Goal: Entertainment & Leisure: Browse casually

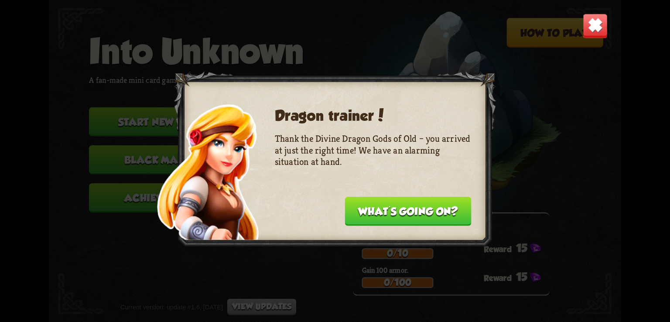
click at [593, 31] on img at bounding box center [595, 26] width 25 height 25
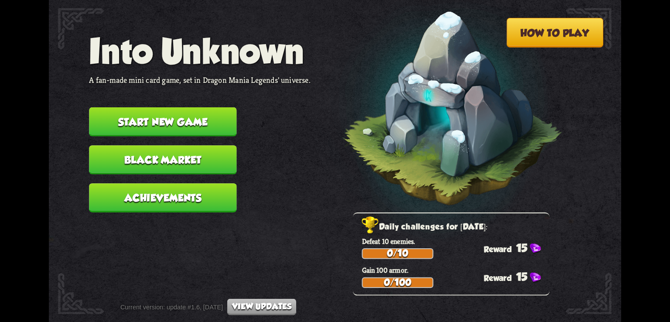
click at [209, 124] on button "Start new game" at bounding box center [162, 121] width 147 height 29
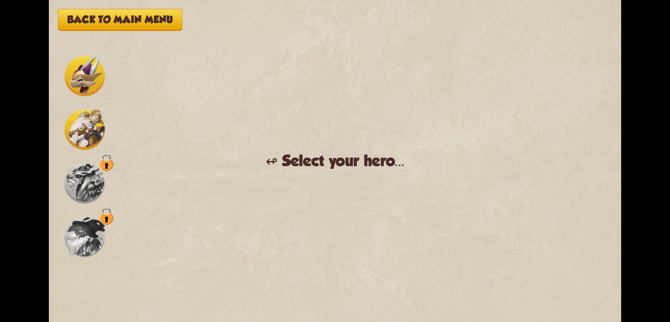
click at [229, 216] on div "Back to main menu ↫ Select your hero... You muster all your courage and set out…" at bounding box center [335, 161] width 572 height 322
click at [302, 163] on div "↫ Select your hero..." at bounding box center [335, 161] width 139 height 18
click at [78, 130] on img at bounding box center [85, 129] width 40 height 40
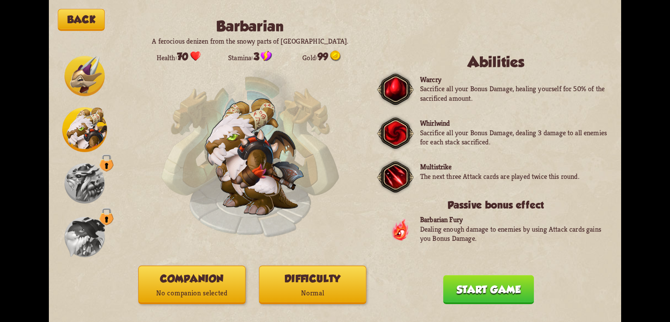
click at [81, 77] on img at bounding box center [85, 76] width 40 height 40
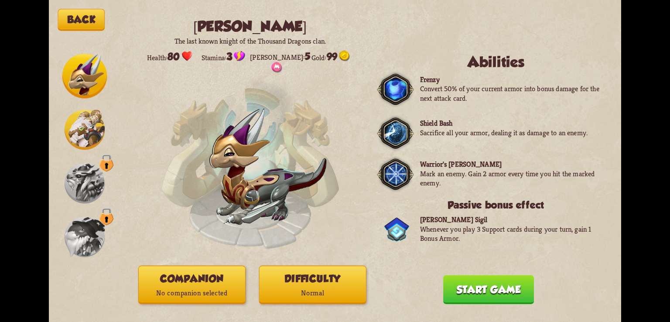
click at [466, 280] on button "Start game" at bounding box center [488, 289] width 91 height 29
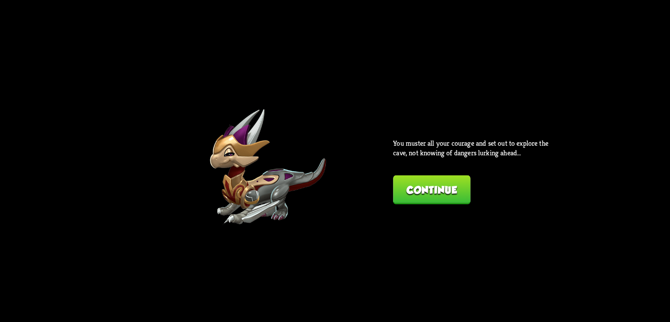
click at [433, 186] on button "Continue" at bounding box center [431, 189] width 77 height 29
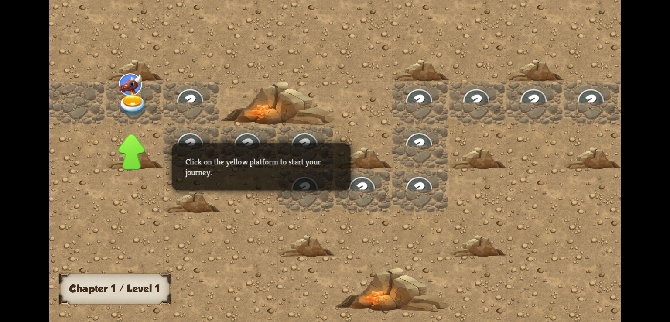
drag, startPoint x: 433, startPoint y: 186, endPoint x: 473, endPoint y: 102, distance: 93.0
click at [473, 102] on div "Chapter I Click on the yellow platform to start your journey. Chapter 1 / Level…" at bounding box center [335, 161] width 572 height 322
click at [627, 102] on img at bounding box center [648, 104] width 43 height 37
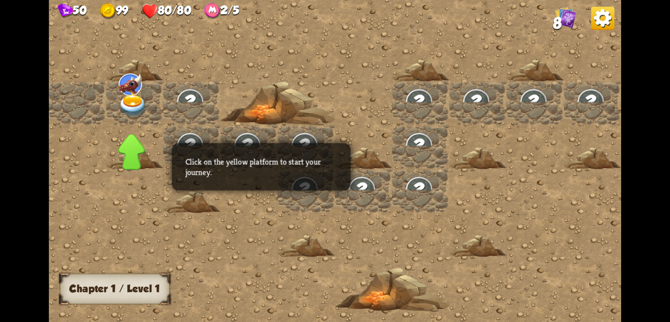
click at [132, 104] on img at bounding box center [133, 106] width 29 height 22
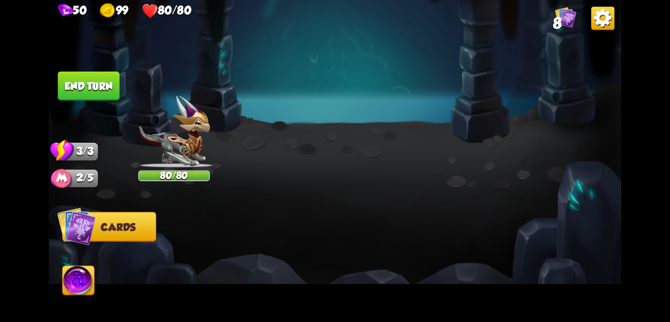
click at [459, 253] on button "Back to combat" at bounding box center [495, 254] width 117 height 29
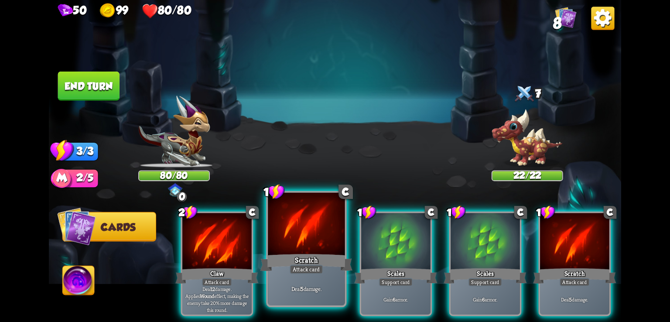
click at [314, 252] on div "Scratch" at bounding box center [306, 262] width 92 height 20
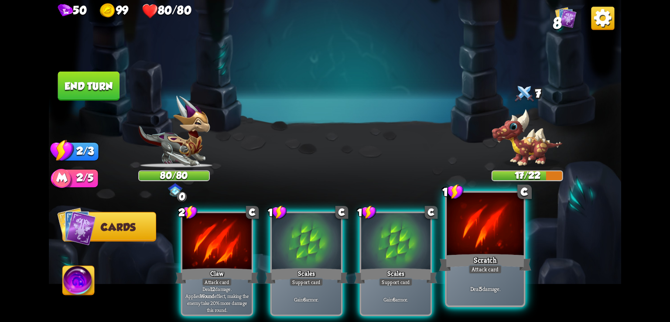
click at [488, 236] on div at bounding box center [485, 225] width 77 height 65
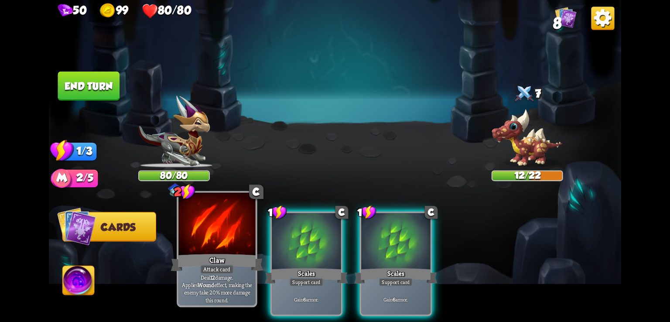
click at [228, 245] on div at bounding box center [216, 225] width 77 height 65
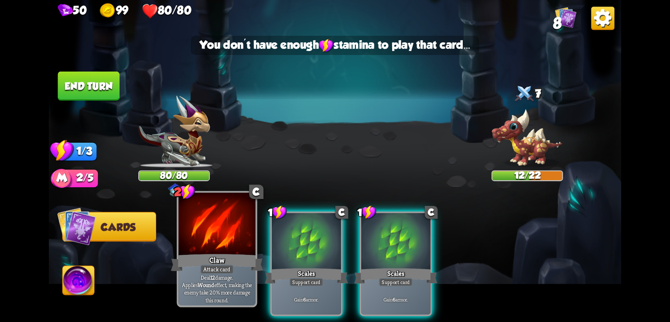
click at [228, 245] on div at bounding box center [216, 225] width 77 height 65
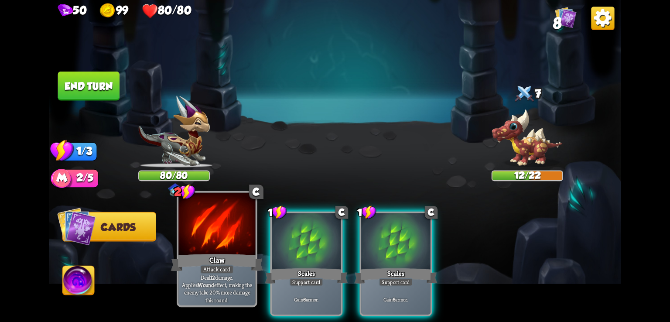
click at [228, 245] on div at bounding box center [216, 225] width 77 height 65
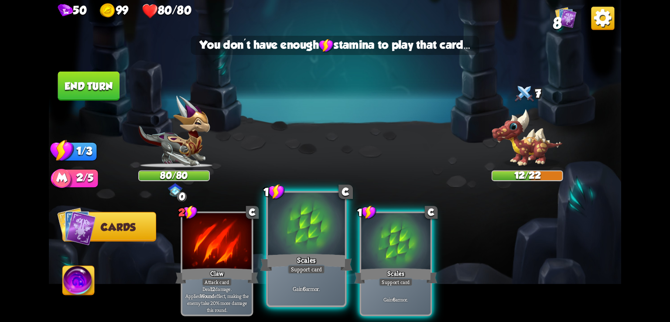
click at [297, 247] on div at bounding box center [306, 225] width 77 height 65
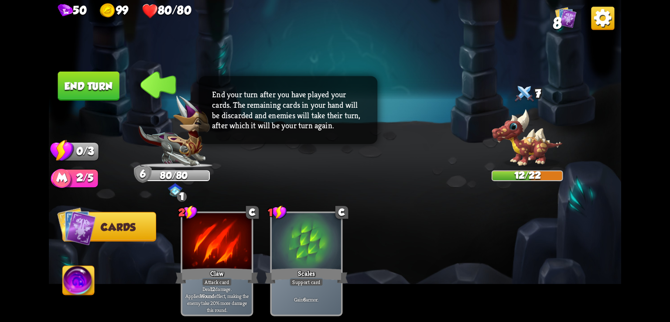
click at [100, 82] on button "End turn" at bounding box center [88, 86] width 61 height 29
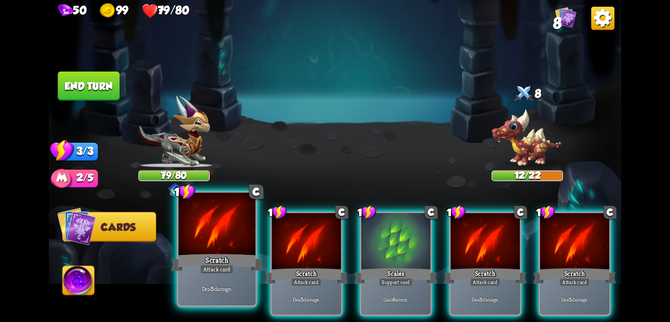
click at [228, 242] on div at bounding box center [216, 225] width 77 height 65
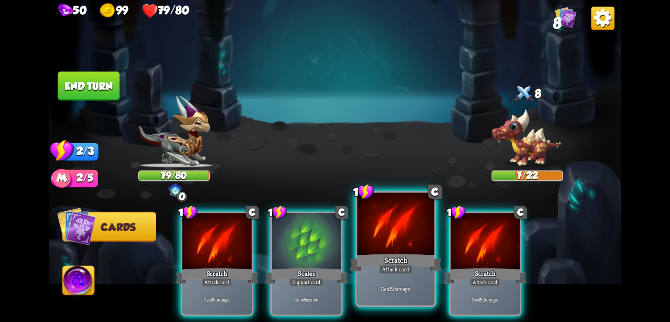
click at [379, 251] on div at bounding box center [395, 225] width 77 height 65
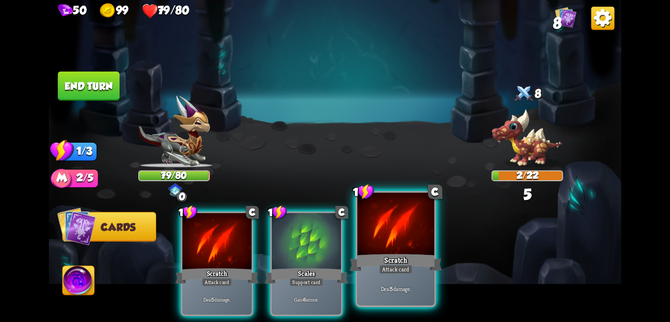
click at [397, 239] on div at bounding box center [395, 225] width 77 height 65
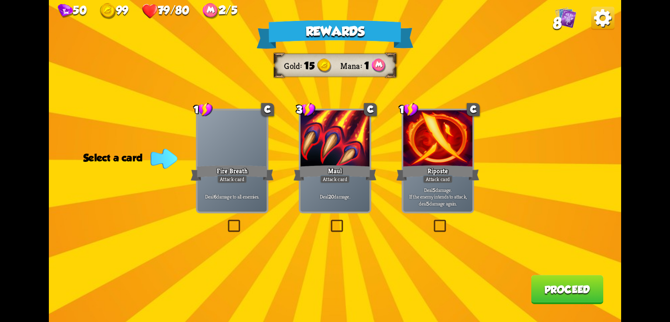
click at [226, 221] on label at bounding box center [226, 221] width 0 height 0
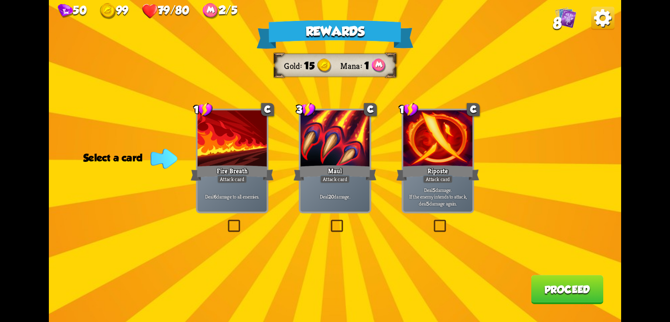
click at [0, 0] on input "checkbox" at bounding box center [0, 0] width 0 height 0
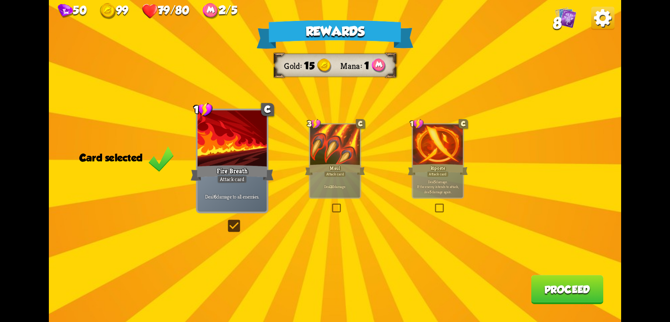
click at [331, 205] on label at bounding box center [331, 205] width 0 height 0
click at [0, 0] on input "checkbox" at bounding box center [0, 0] width 0 height 0
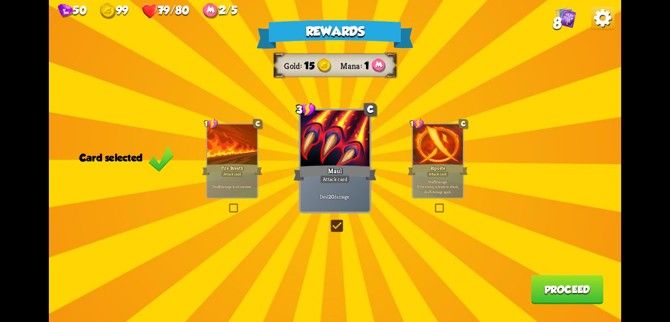
click at [227, 203] on div "Rewards Gold 15 Mana 1 Card selected 1 C Fire Breath Attack card Deal 6 damage …" at bounding box center [335, 161] width 572 height 322
click at [228, 205] on label at bounding box center [228, 205] width 0 height 0
click at [0, 0] on input "checkbox" at bounding box center [0, 0] width 0 height 0
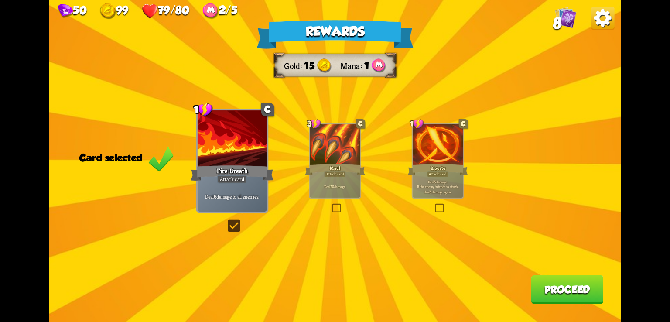
click at [377, 102] on div "Rewards Gold 15 Mana 1 Card selected 1 C Fire Breath Attack card Deal 6 damage …" at bounding box center [335, 161] width 572 height 322
click at [501, 229] on div "Rewards Gold 15 Mana 1 Card selected 1 C Fire Breath Attack card Deal 6 damage …" at bounding box center [335, 161] width 572 height 322
drag, startPoint x: 501, startPoint y: 229, endPoint x: 563, endPoint y: 88, distance: 154.1
click at [563, 88] on div "Rewards Gold 15 Mana 1 Card selected 1 C Fire Breath Attack card Deal 6 damage …" at bounding box center [335, 161] width 572 height 322
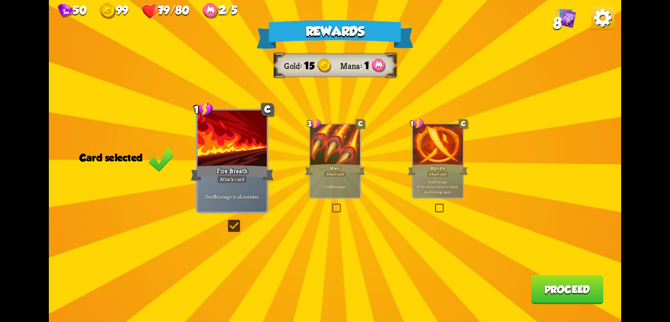
click at [598, 21] on img at bounding box center [602, 18] width 23 height 23
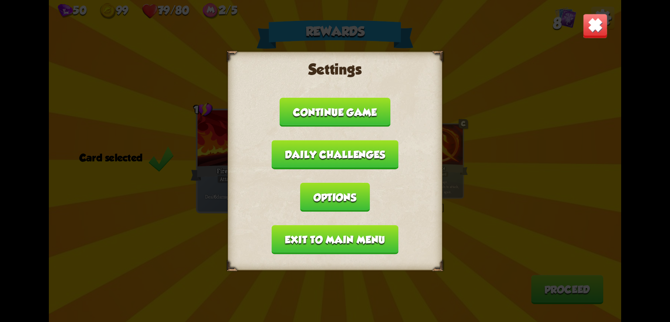
click at [498, 193] on div "Settings Continue game Daily challenges Options Exit to main menu" at bounding box center [335, 161] width 572 height 322
drag, startPoint x: 491, startPoint y: 48, endPoint x: 600, endPoint y: 20, distance: 112.4
click at [600, 20] on div "Settings Continue game Daily challenges Options Exit to main menu" at bounding box center [335, 161] width 572 height 322
click at [600, 20] on img at bounding box center [595, 26] width 25 height 25
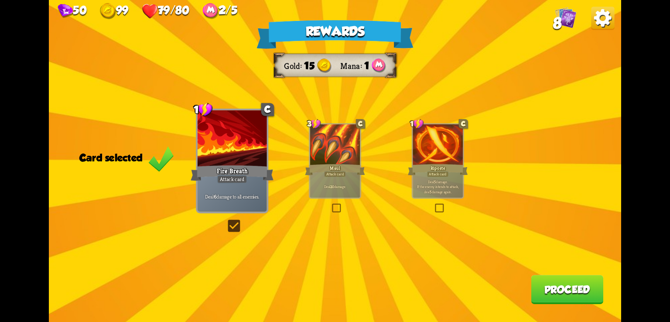
click at [145, 196] on div "Rewards Gold 15 Mana 1 Card selected 1 C Fire Breath Attack card Deal 6 damage …" at bounding box center [335, 161] width 572 height 322
click at [140, 169] on div "Rewards Gold 15 Mana 1 Card selected 1 C Fire Breath Attack card Deal 6 damage …" at bounding box center [335, 161] width 572 height 322
drag, startPoint x: 140, startPoint y: 169, endPoint x: 136, endPoint y: 152, distance: 17.5
click at [136, 152] on div "Rewards Gold 15 Mana 1 Card selected 1 C Fire Breath Attack card Deal 6 damage …" at bounding box center [335, 161] width 572 height 322
click at [136, 152] on div "Card selected" at bounding box center [126, 158] width 95 height 12
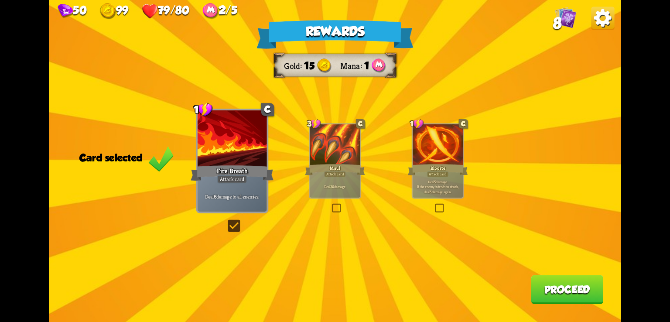
click at [574, 302] on button "Proceed" at bounding box center [567, 289] width 72 height 29
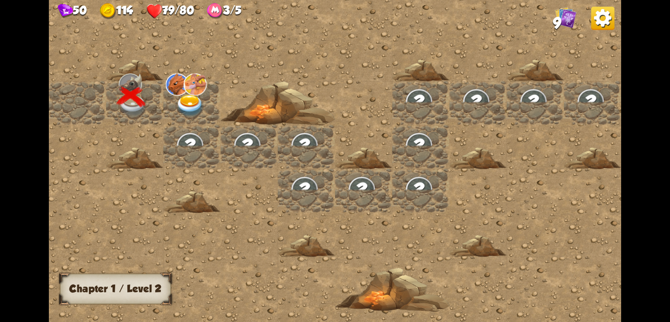
click at [183, 100] on img at bounding box center [190, 106] width 29 height 22
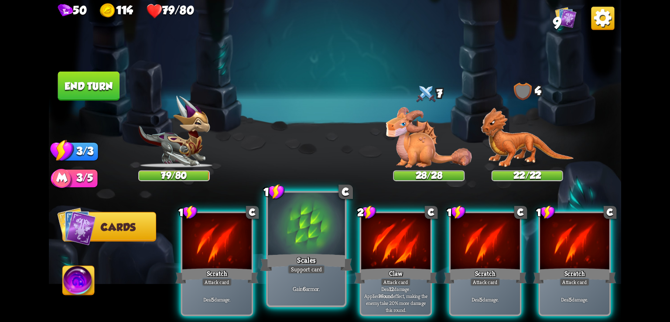
click at [305, 244] on div at bounding box center [306, 225] width 77 height 65
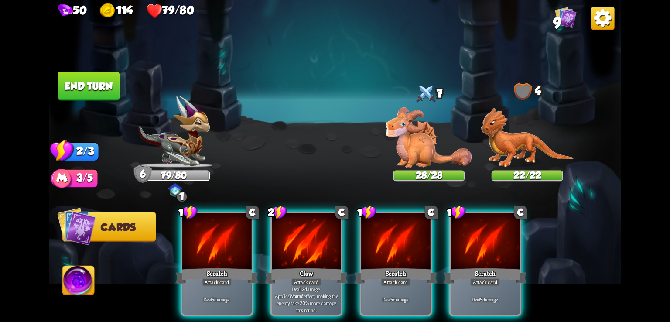
click at [305, 244] on div at bounding box center [306, 242] width 69 height 58
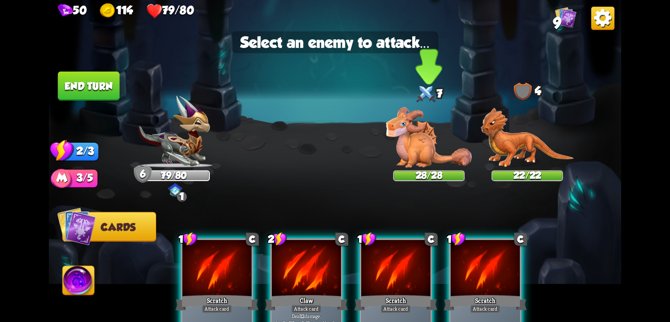
click at [427, 149] on img at bounding box center [429, 137] width 86 height 61
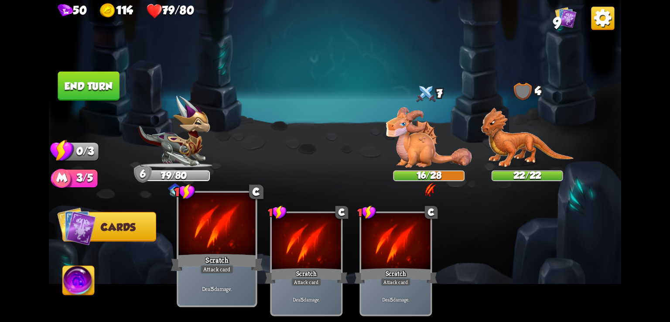
click at [237, 255] on div "Scratch" at bounding box center [217, 262] width 92 height 20
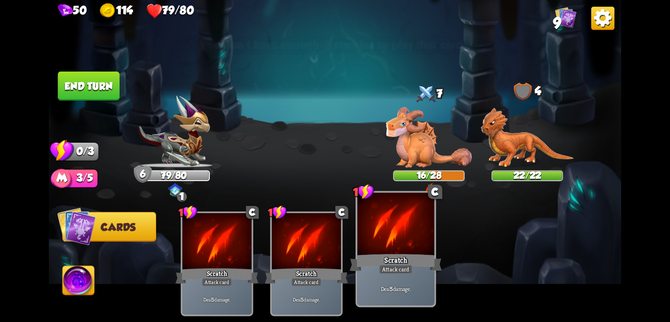
click at [390, 242] on div at bounding box center [395, 225] width 77 height 65
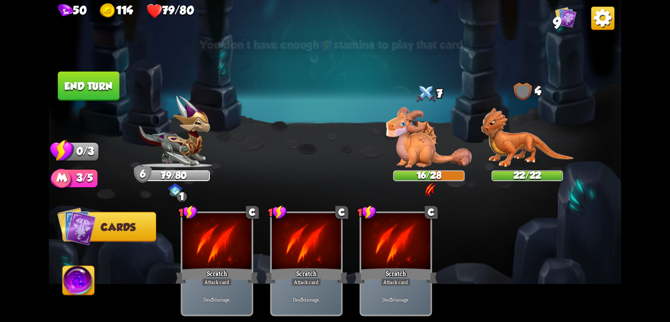
click at [101, 95] on button "End turn" at bounding box center [88, 86] width 61 height 29
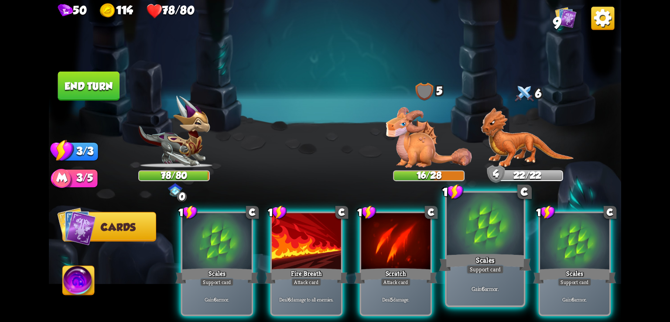
click at [498, 259] on div "Scales" at bounding box center [485, 262] width 92 height 20
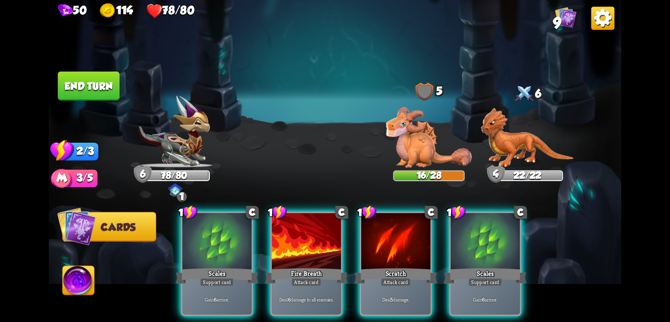
click at [419, 145] on img at bounding box center [429, 137] width 86 height 61
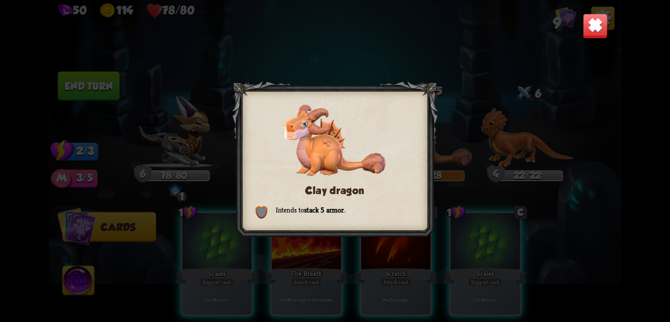
click at [257, 208] on img at bounding box center [262, 212] width 12 height 14
click at [591, 27] on img at bounding box center [595, 26] width 25 height 25
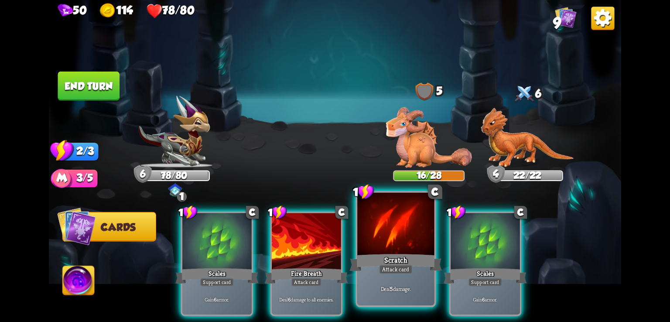
click at [402, 252] on div "Scratch" at bounding box center [396, 262] width 92 height 20
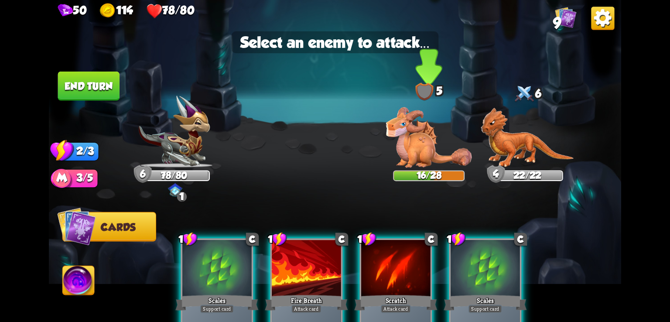
click at [410, 151] on img at bounding box center [429, 137] width 86 height 61
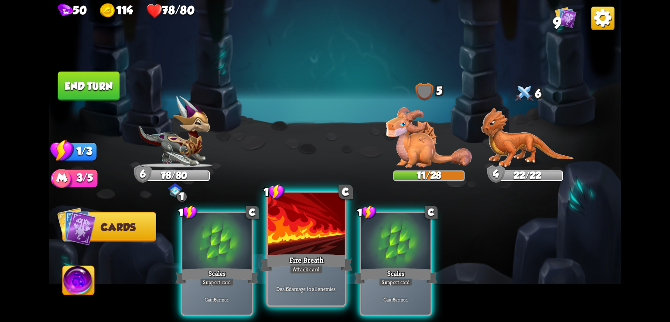
click at [309, 249] on div at bounding box center [306, 225] width 77 height 65
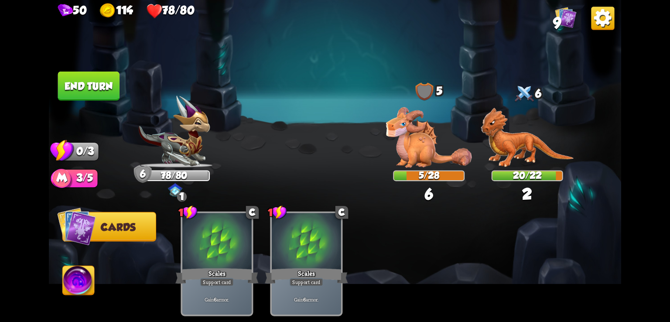
click at [425, 136] on img at bounding box center [429, 137] width 86 height 61
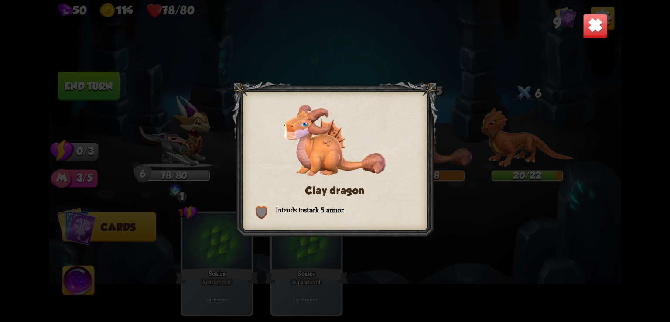
click at [592, 31] on img at bounding box center [595, 26] width 25 height 25
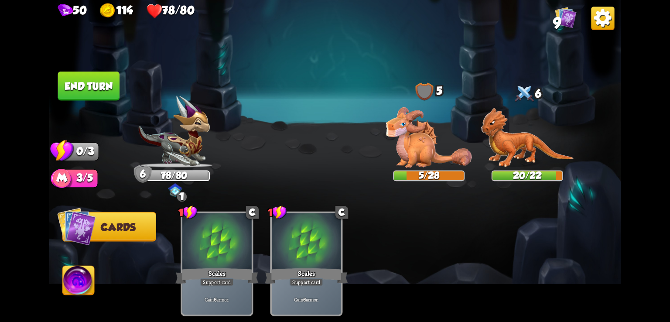
click at [509, 147] on img at bounding box center [527, 138] width 93 height 60
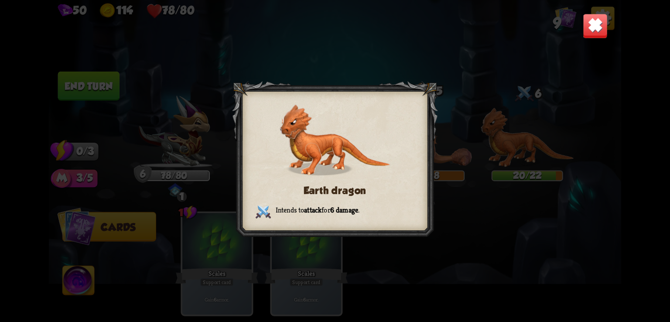
click at [590, 20] on img at bounding box center [595, 26] width 25 height 25
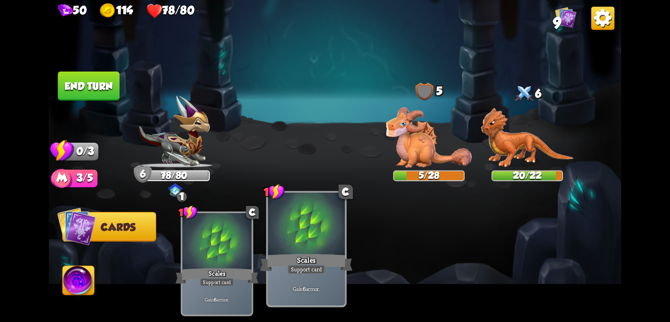
click at [286, 275] on div "Gain 6 armor." at bounding box center [306, 289] width 77 height 34
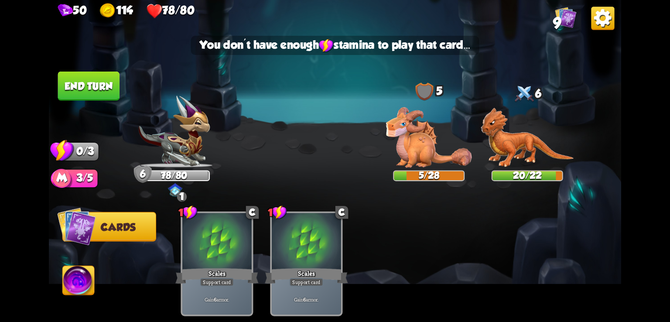
click at [532, 137] on img at bounding box center [527, 138] width 93 height 60
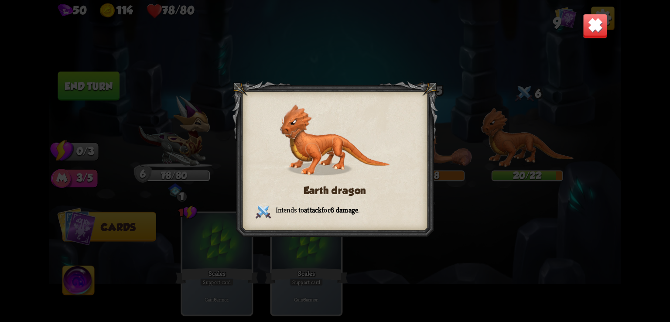
click at [600, 31] on img at bounding box center [595, 26] width 25 height 25
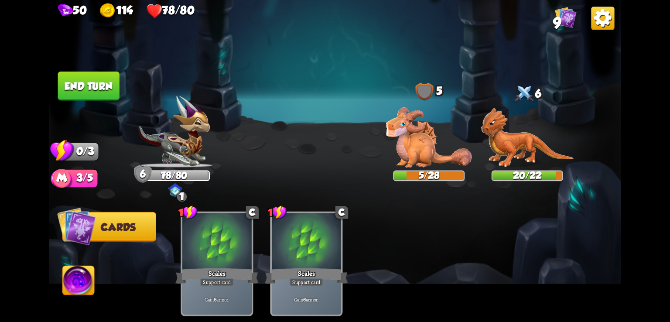
click at [93, 80] on button "End turn" at bounding box center [88, 86] width 61 height 29
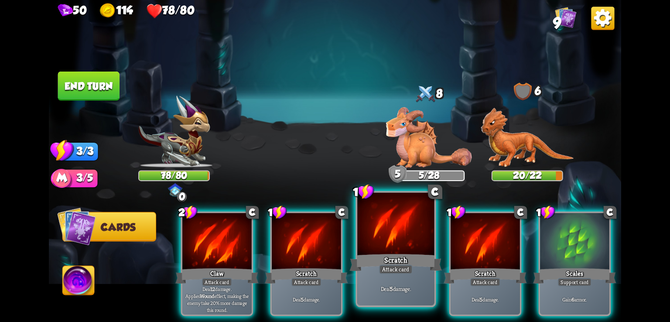
click at [372, 244] on div at bounding box center [395, 225] width 77 height 65
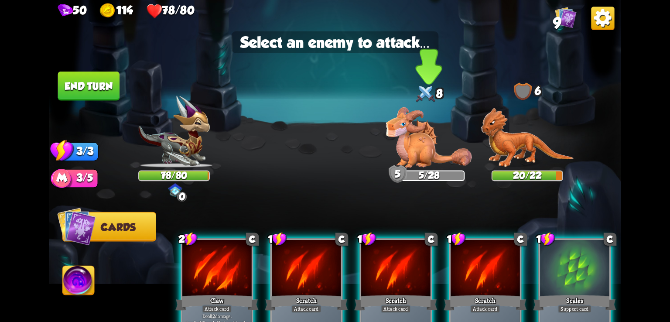
click at [412, 156] on img at bounding box center [429, 137] width 86 height 61
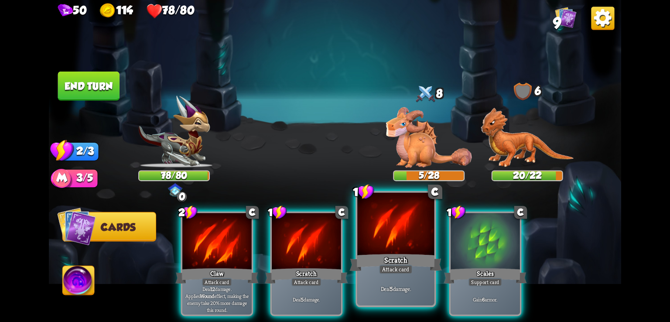
click at [385, 229] on div at bounding box center [395, 225] width 77 height 65
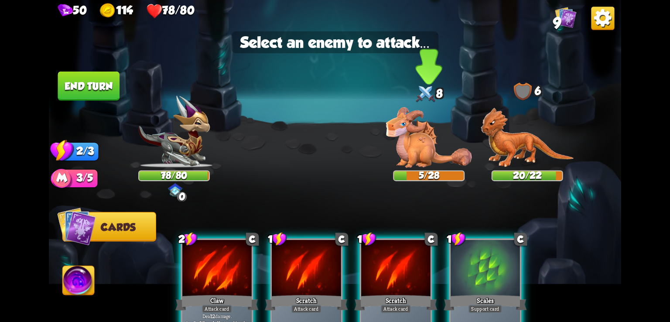
click at [430, 145] on img at bounding box center [429, 137] width 86 height 61
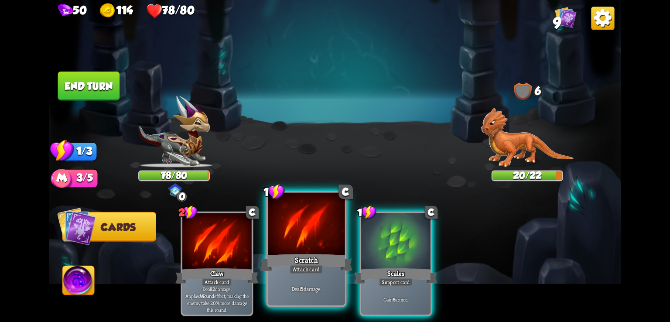
click at [328, 243] on div at bounding box center [306, 225] width 77 height 65
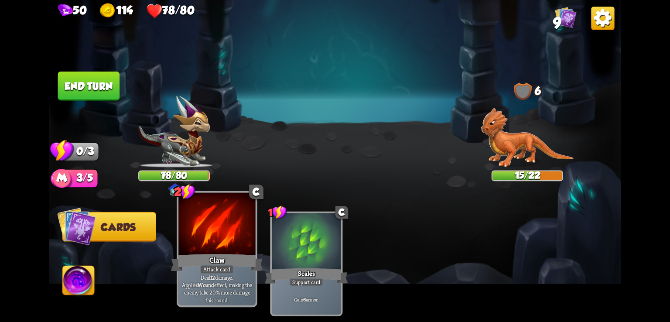
click at [199, 265] on div "Claw" at bounding box center [217, 262] width 92 height 20
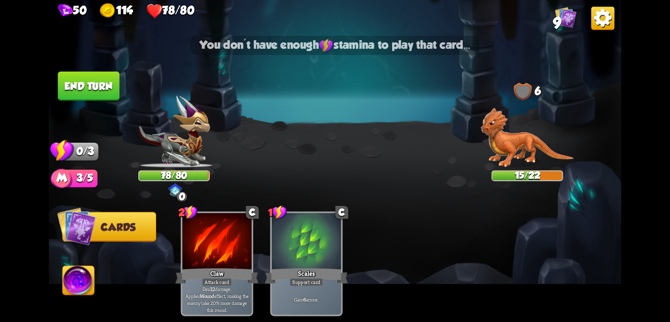
click at [102, 93] on button "End turn" at bounding box center [88, 86] width 61 height 29
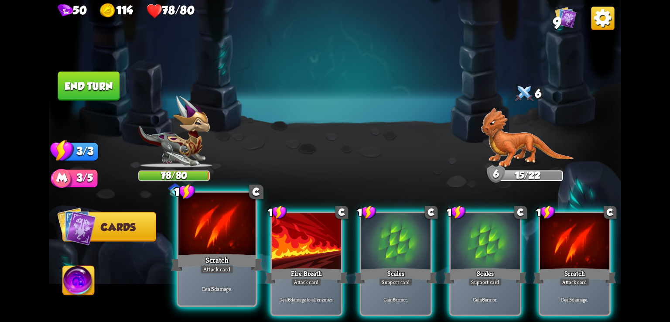
click at [224, 239] on div at bounding box center [216, 225] width 77 height 65
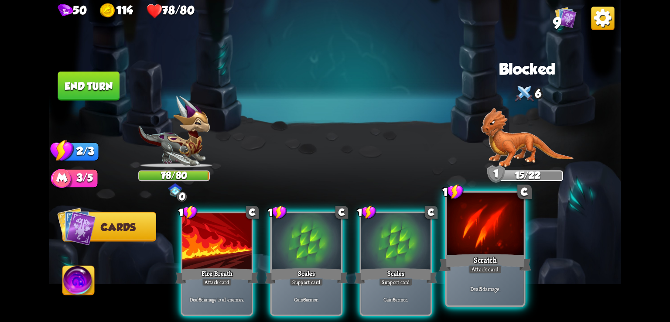
click at [480, 246] on div at bounding box center [485, 225] width 77 height 65
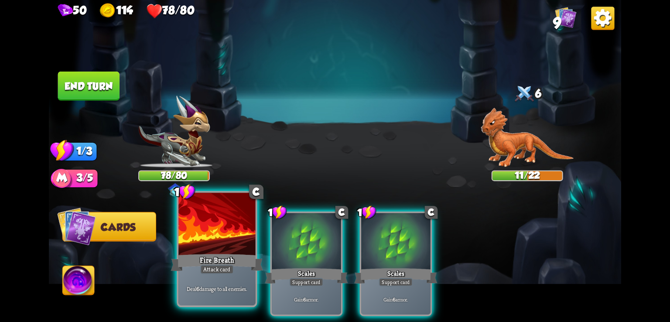
click at [234, 239] on div at bounding box center [216, 225] width 77 height 65
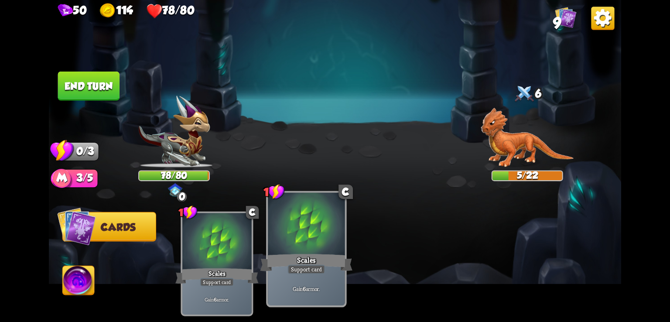
click at [293, 253] on div "Scales" at bounding box center [306, 262] width 92 height 20
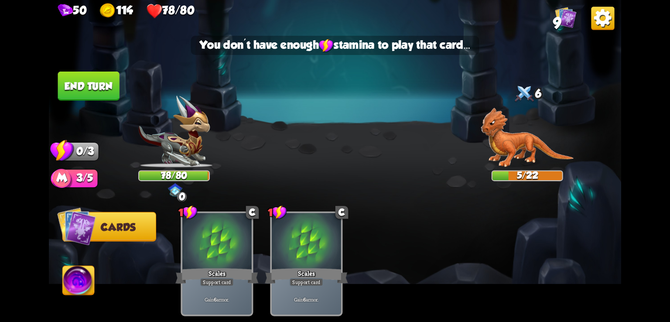
click at [79, 93] on button "End turn" at bounding box center [88, 86] width 61 height 29
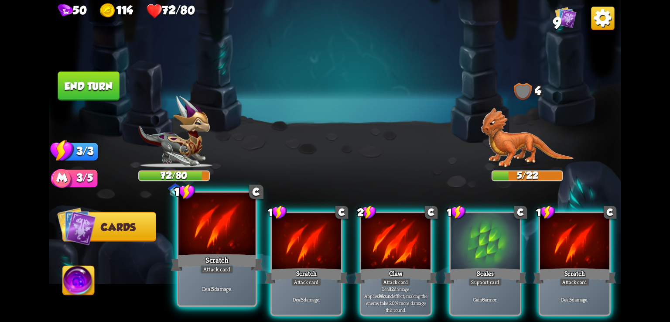
click at [218, 262] on div "Scratch" at bounding box center [217, 262] width 92 height 20
